Goal: Transaction & Acquisition: Purchase product/service

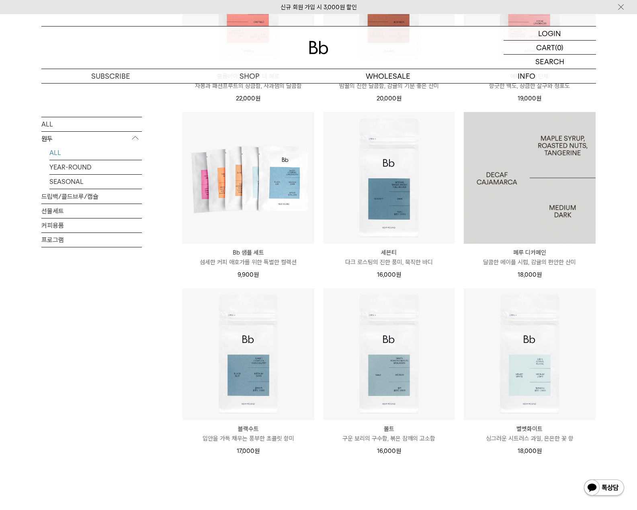
scroll to position [469, 0]
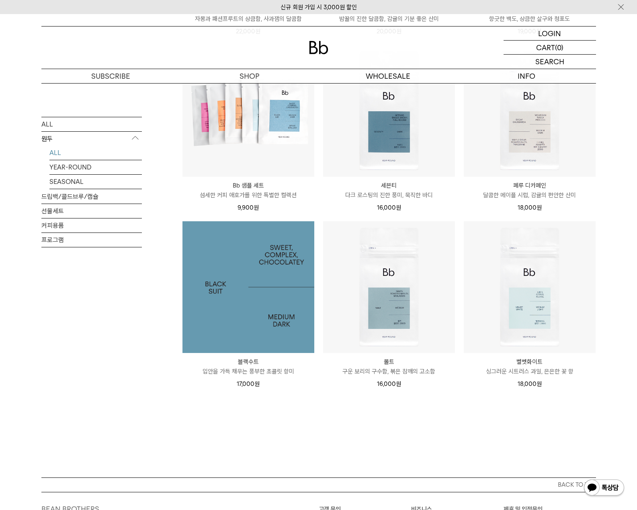
click at [230, 302] on img at bounding box center [248, 287] width 132 height 132
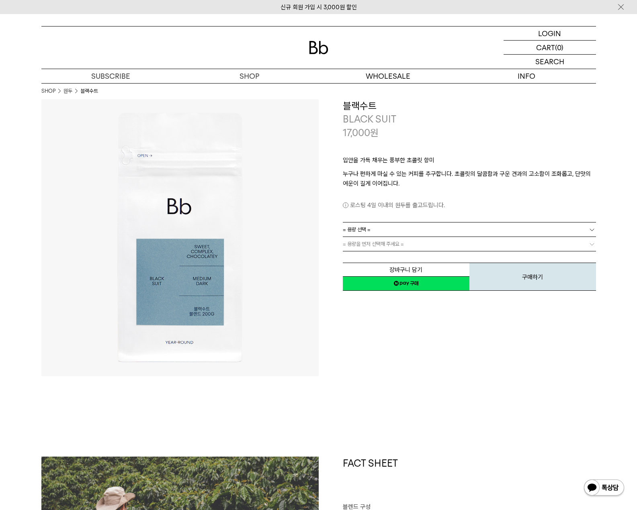
click at [401, 234] on link "= 용량 선택 =" at bounding box center [469, 230] width 253 height 14
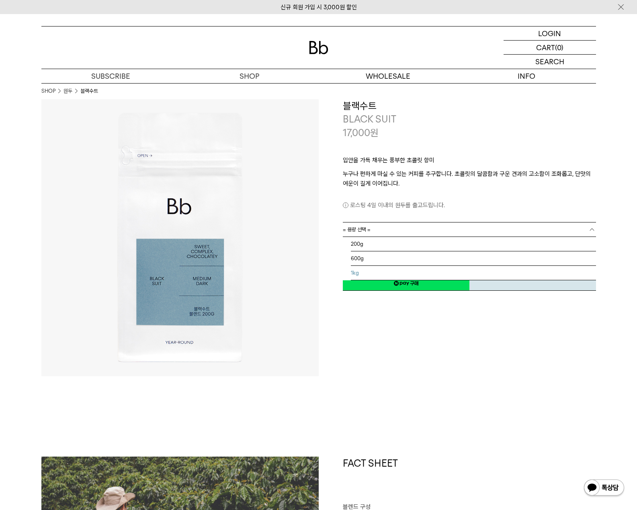
click at [404, 274] on li "1kg" at bounding box center [473, 273] width 245 height 14
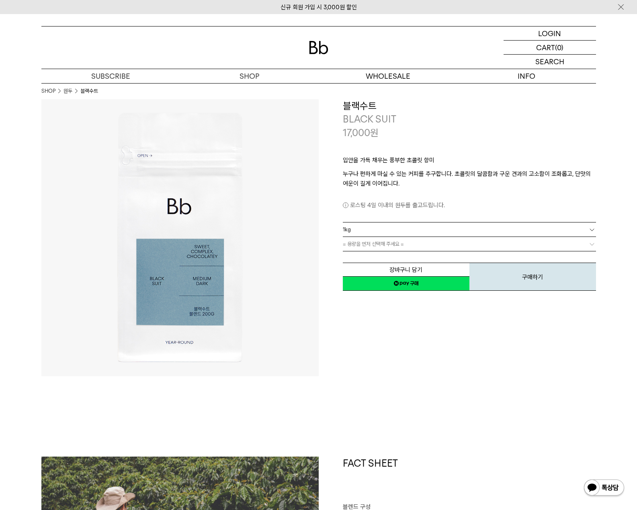
click at [407, 244] on link "= 용량을 먼저 선택해 주세요 =" at bounding box center [469, 244] width 253 height 14
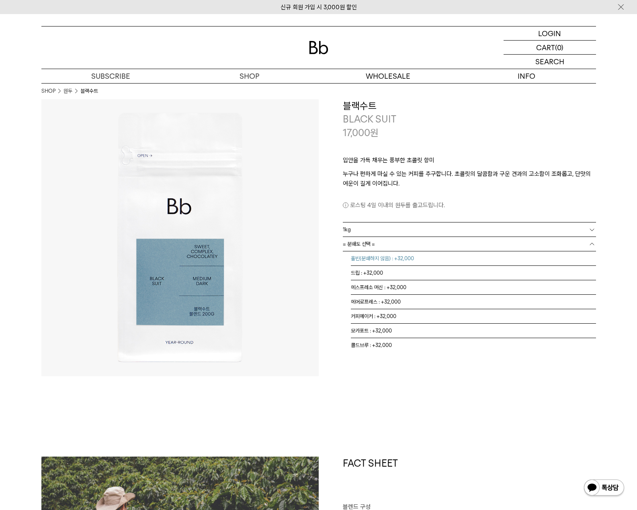
click at [401, 258] on li "홀빈(분쇄하지 않음) : +32,000" at bounding box center [473, 258] width 245 height 14
